Goal: Navigation & Orientation: Find specific page/section

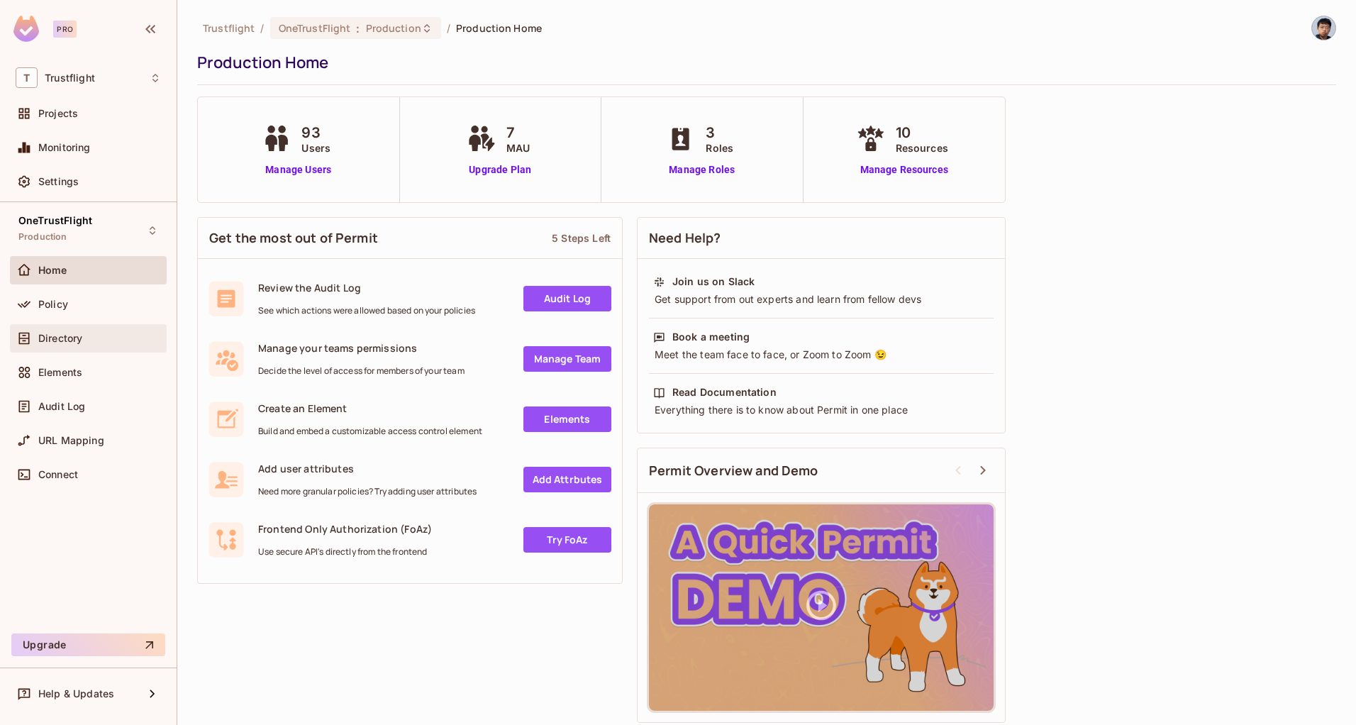
click at [90, 333] on div "Directory" at bounding box center [99, 338] width 123 height 11
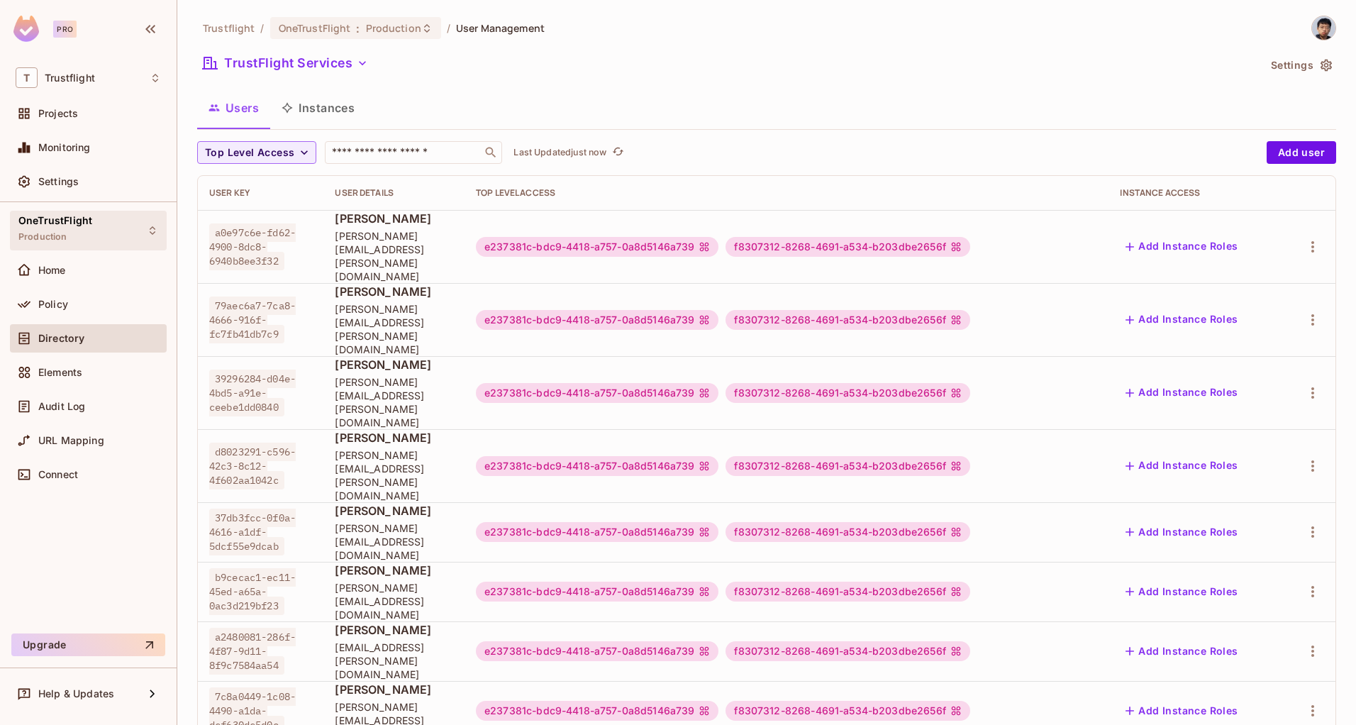
click at [101, 228] on div "OneTrustFlight Production" at bounding box center [88, 230] width 157 height 39
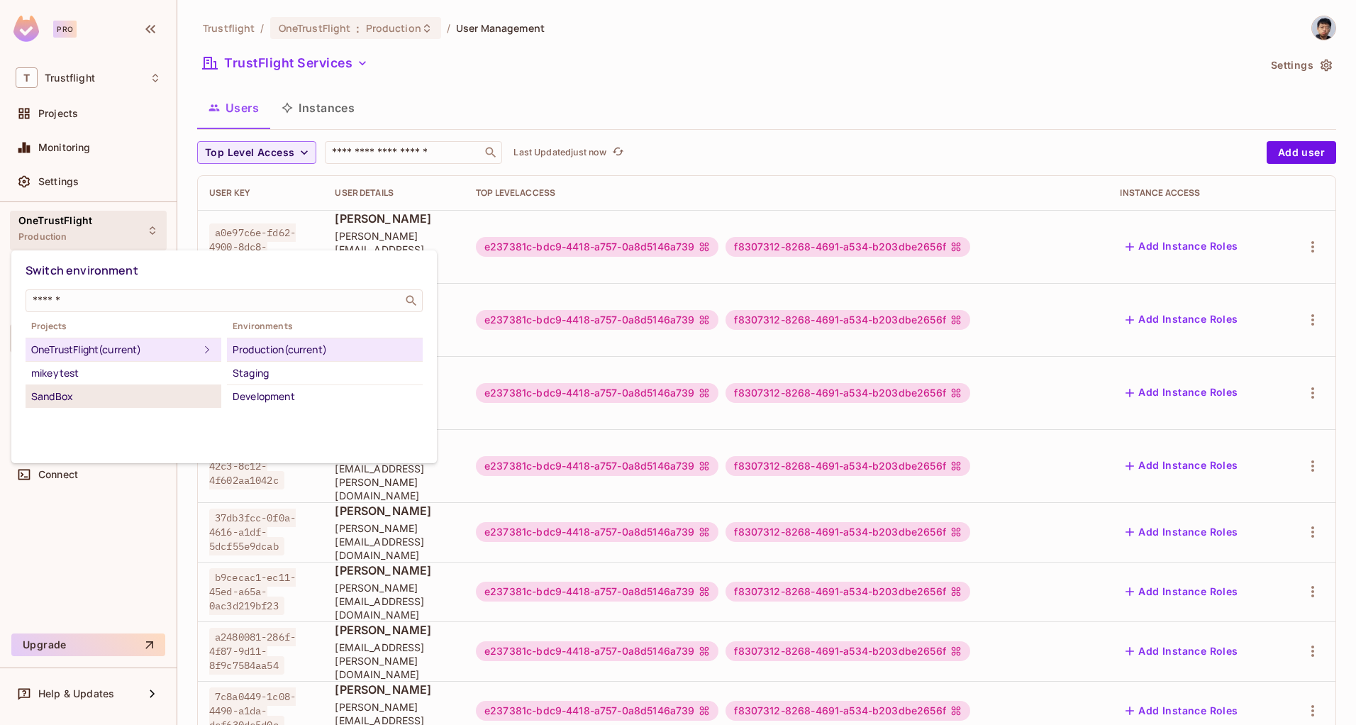
click at [116, 392] on div "SandBox" at bounding box center [123, 396] width 184 height 17
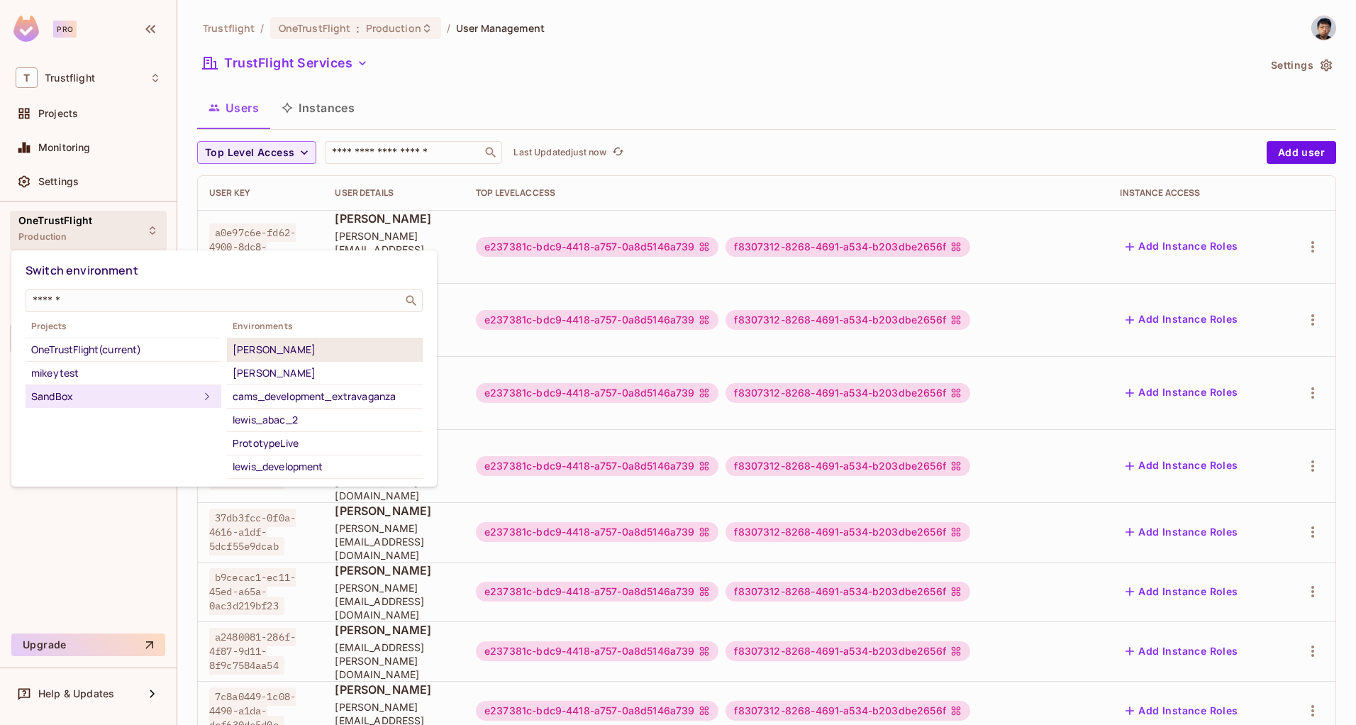
click at [308, 353] on div "[PERSON_NAME]" at bounding box center [325, 349] width 184 height 17
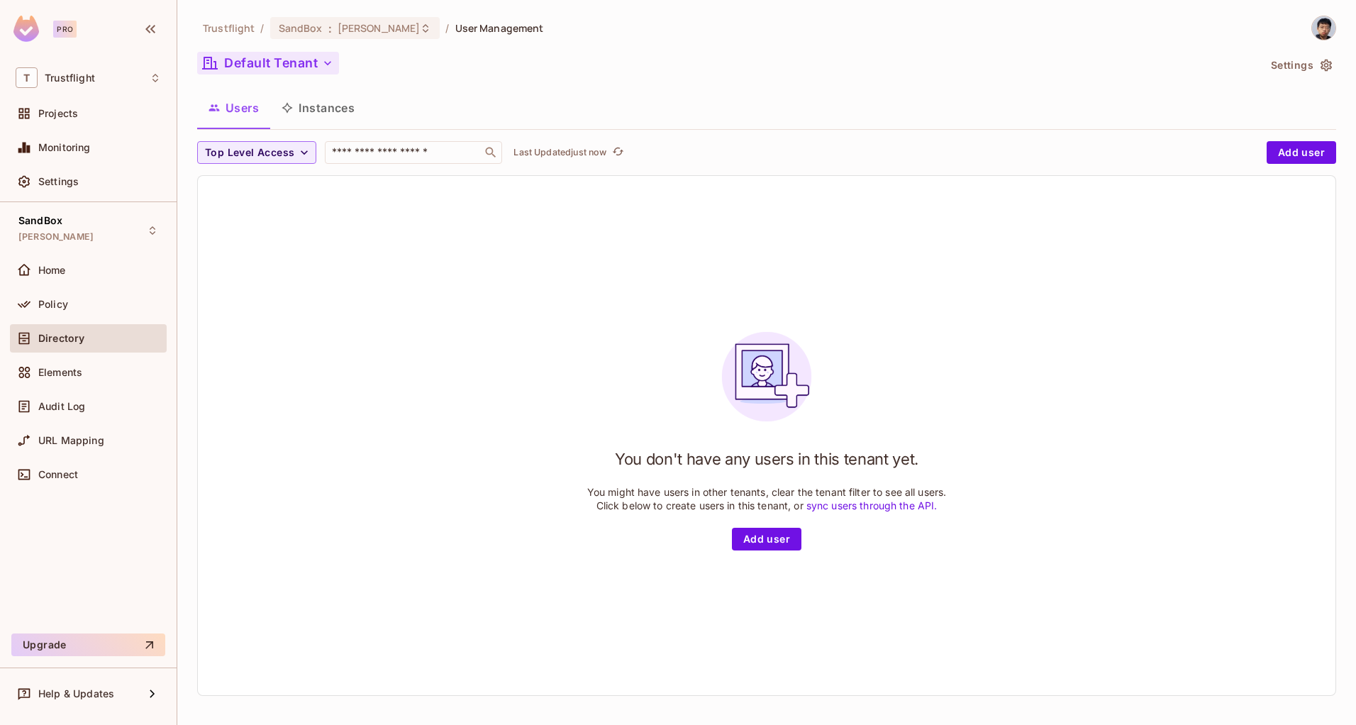
click at [307, 64] on button "Default Tenant" at bounding box center [268, 63] width 142 height 23
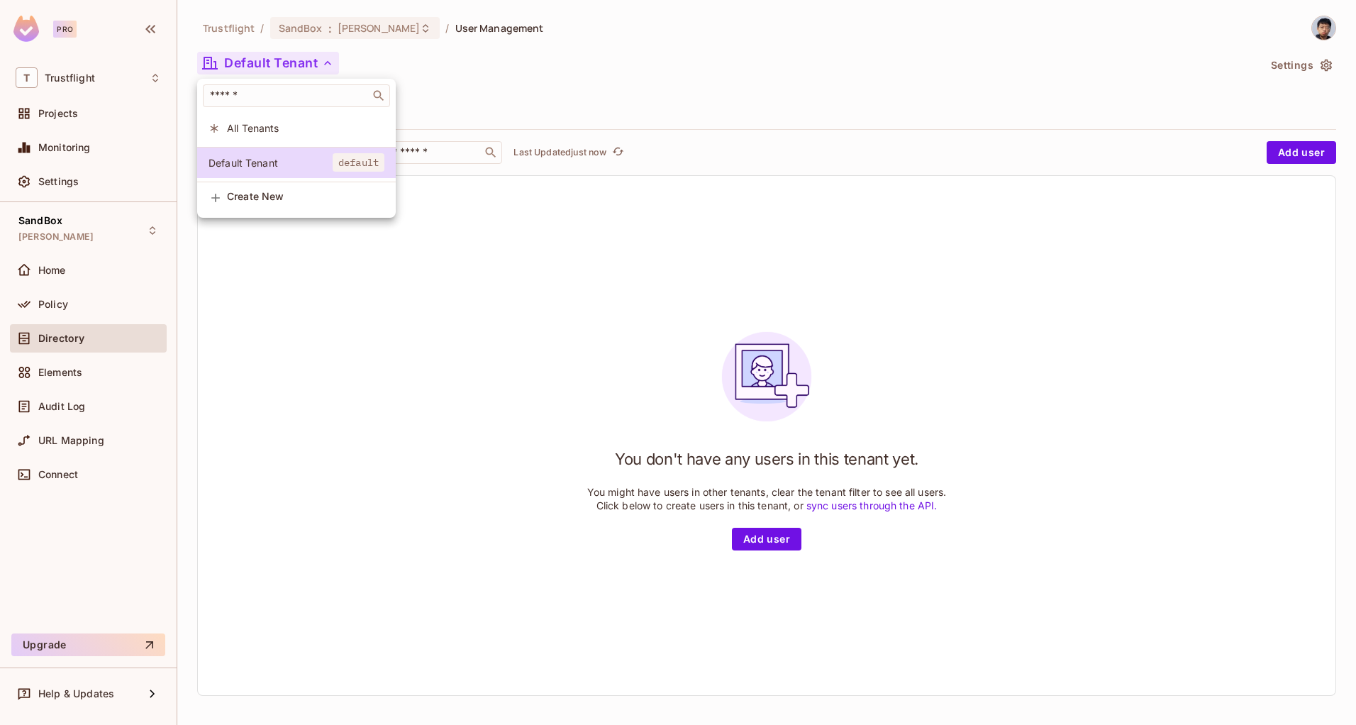
click at [663, 87] on div at bounding box center [678, 362] width 1356 height 725
